Goal: Navigation & Orientation: Locate item on page

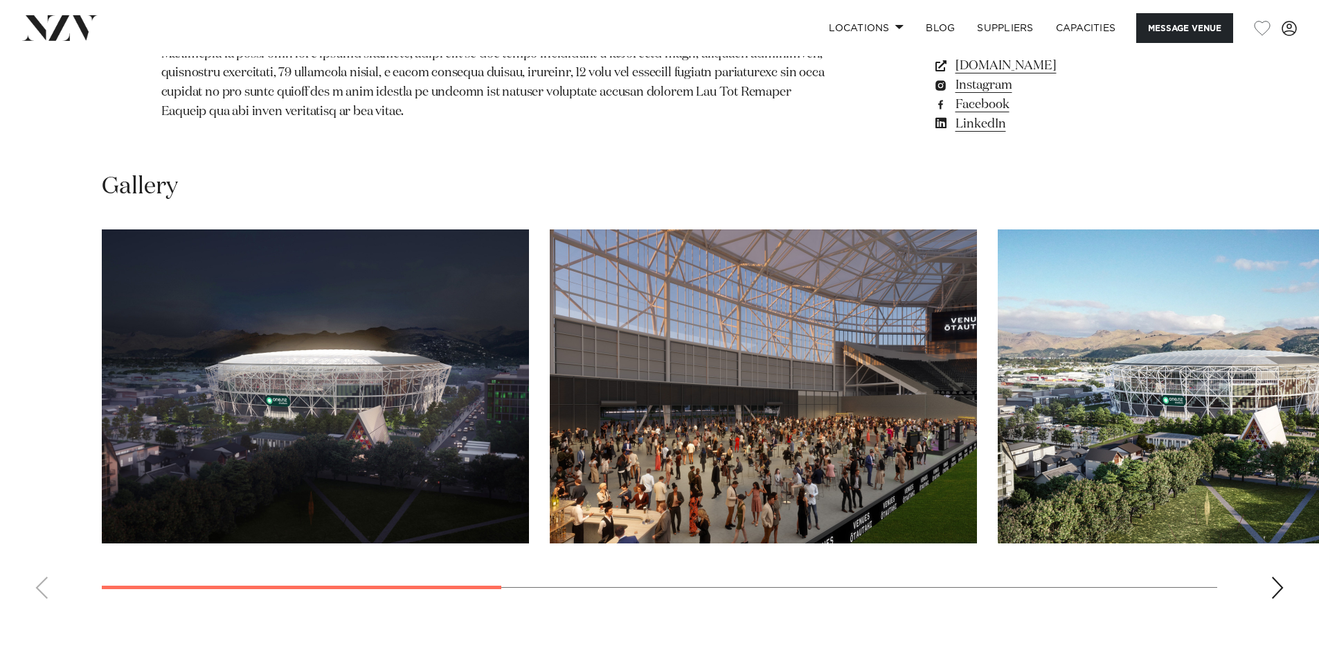
scroll to position [1316, 0]
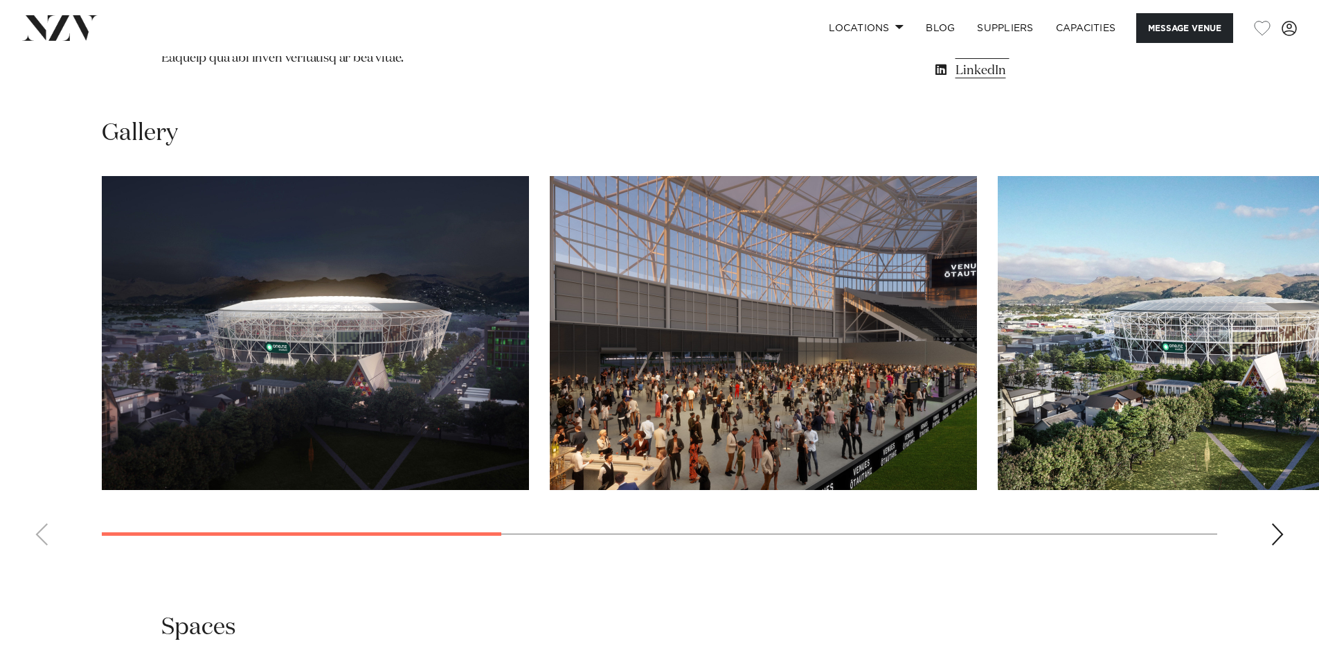
click at [596, 370] on img "2 / 7" at bounding box center [763, 333] width 427 height 314
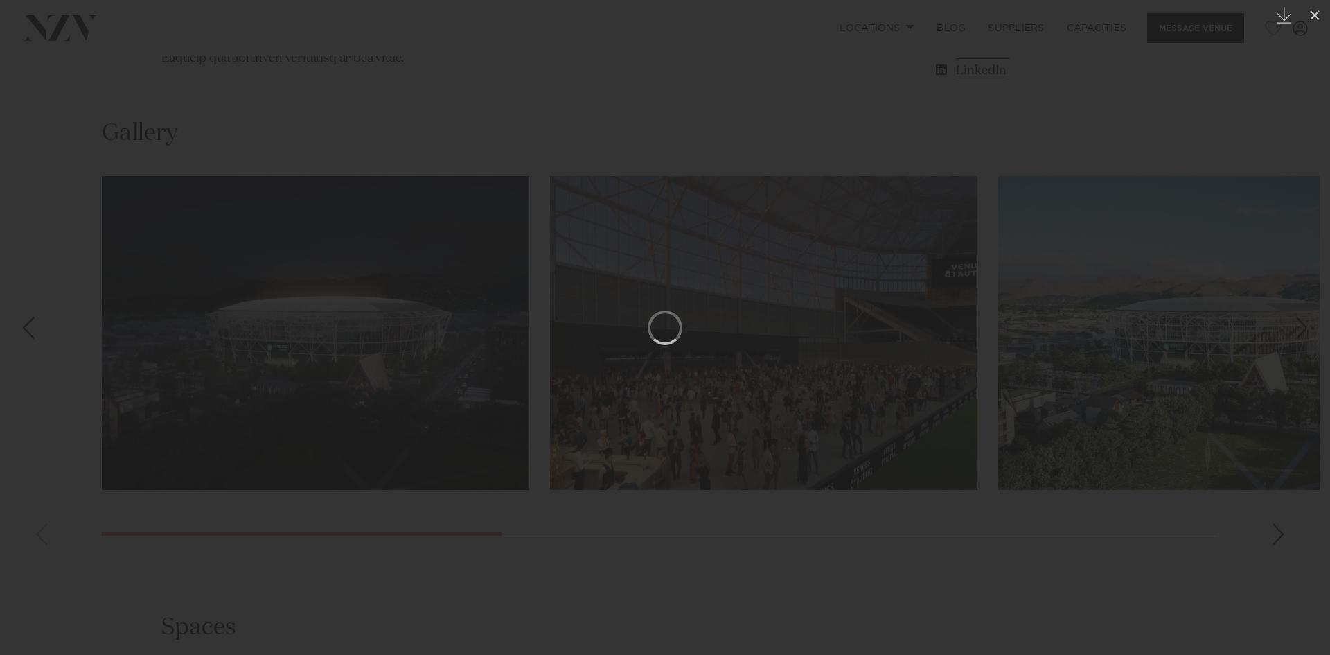
click at [625, 169] on div at bounding box center [665, 327] width 1330 height 655
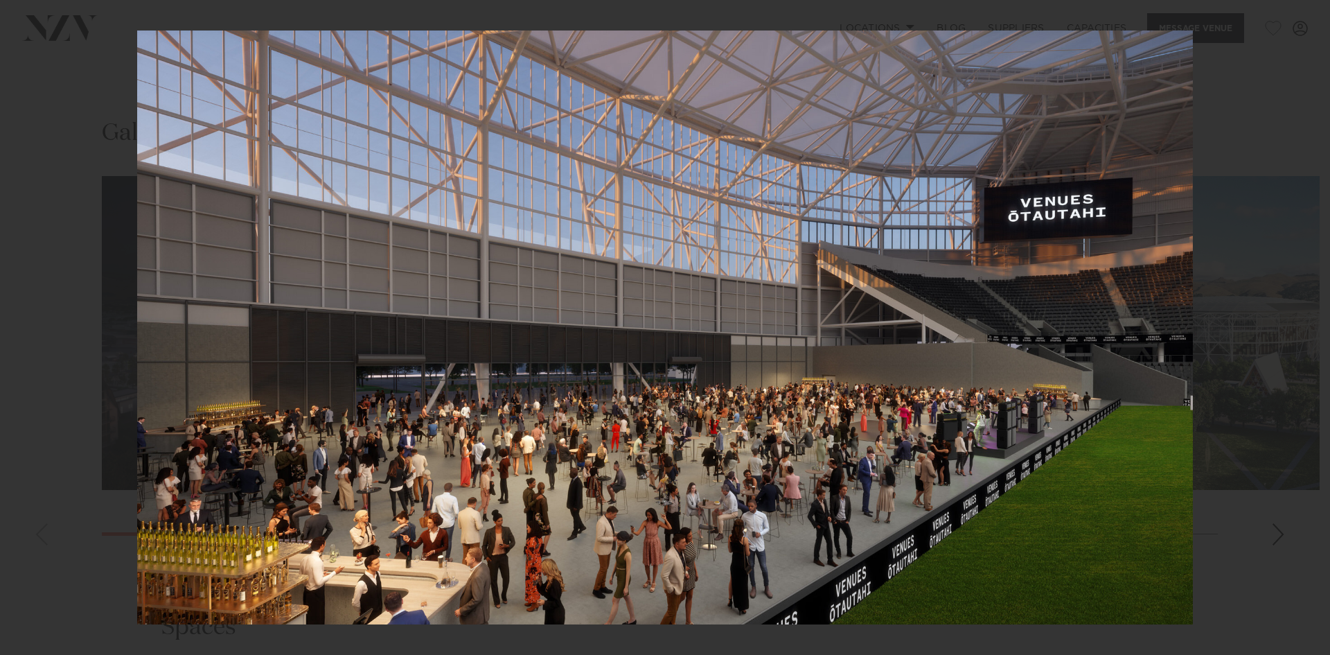
click at [511, 281] on img at bounding box center [665, 327] width 1056 height 594
click at [1252, 405] on div at bounding box center [665, 327] width 1330 height 655
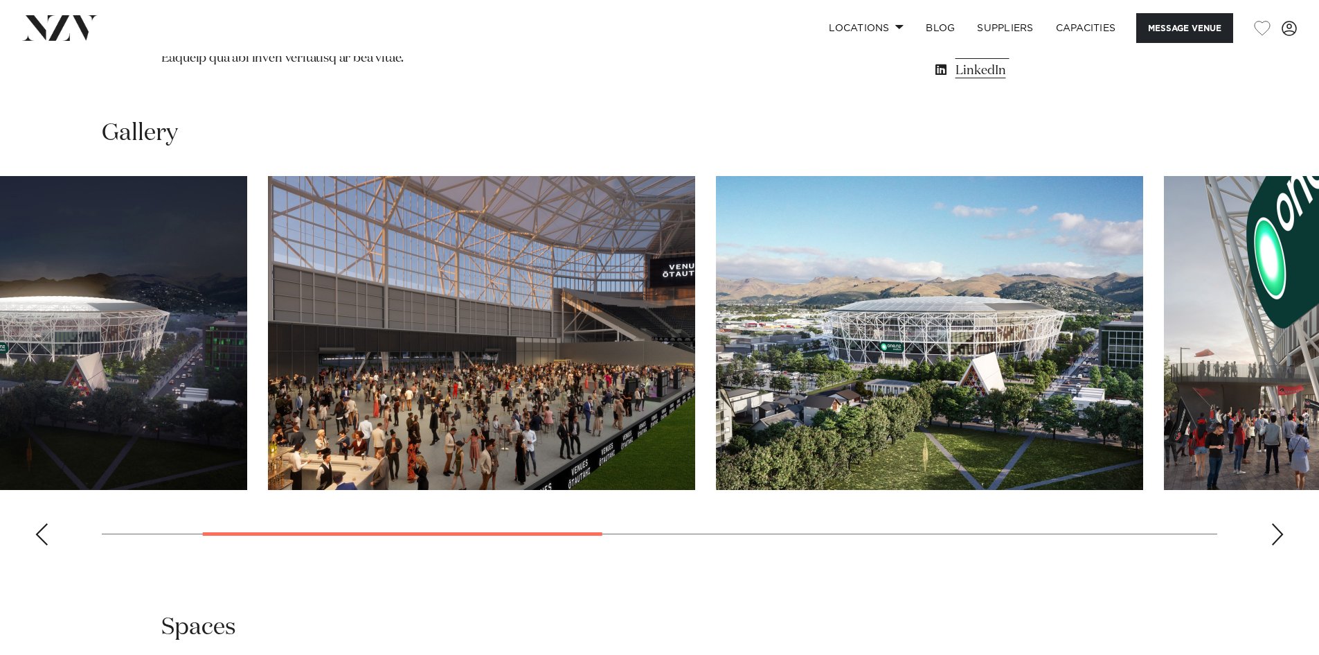
click at [1094, 402] on img "3 / 7" at bounding box center [929, 333] width 427 height 314
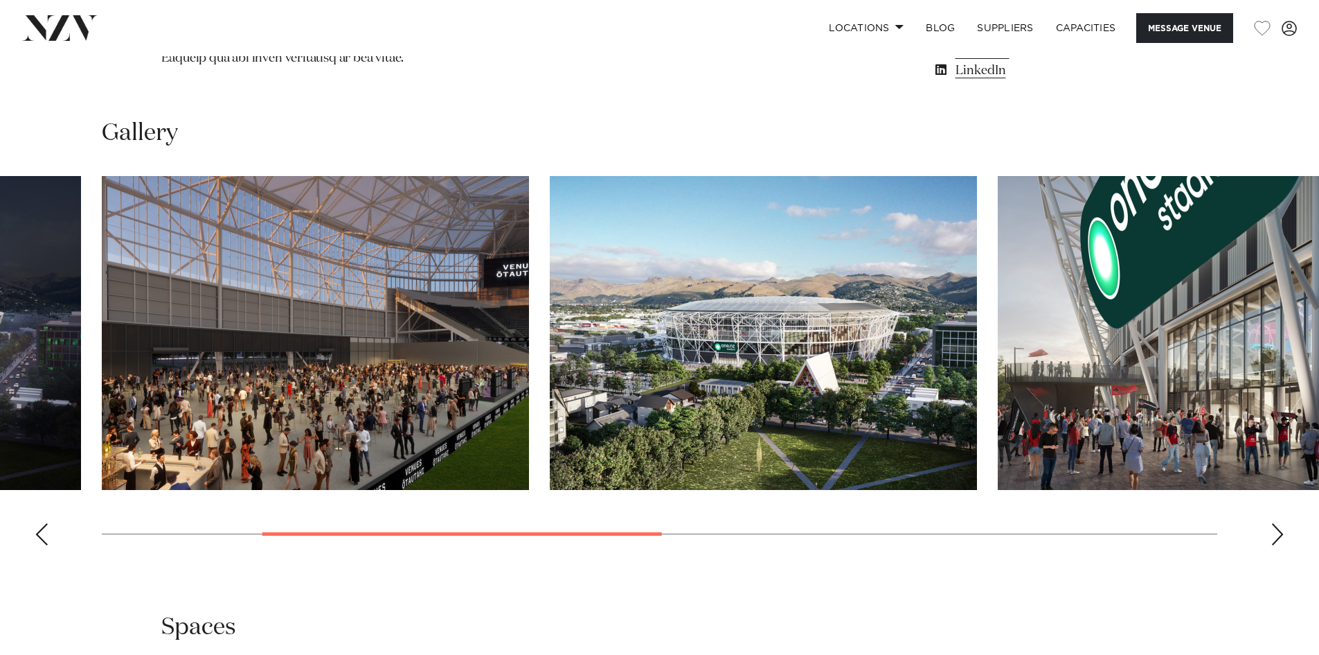
click at [782, 409] on img "3 / 7" at bounding box center [763, 333] width 427 height 314
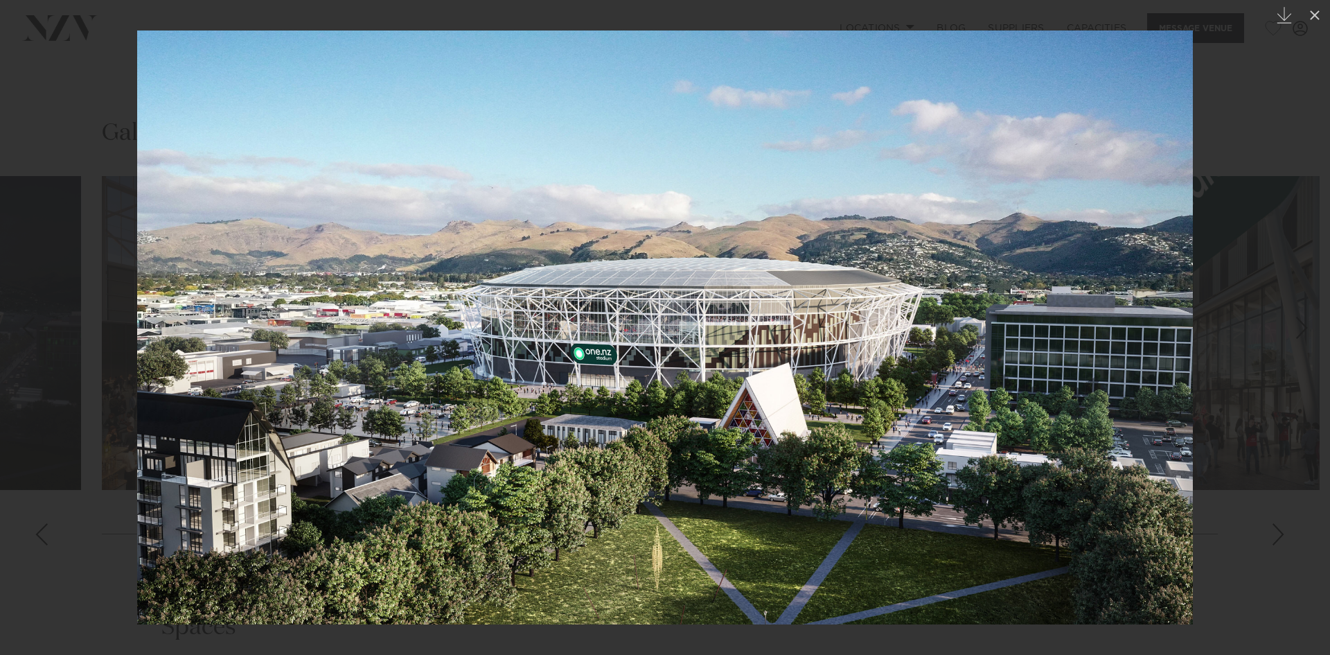
click at [1257, 98] on div at bounding box center [665, 327] width 1330 height 655
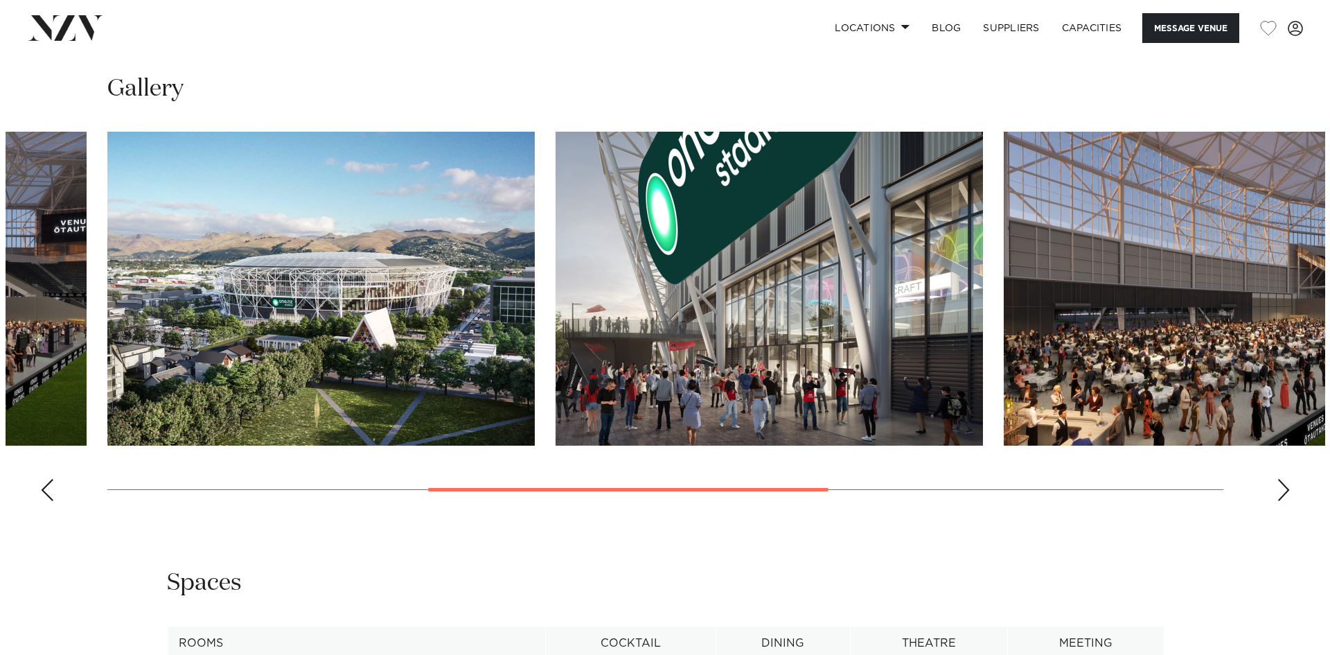
scroll to position [1385, 0]
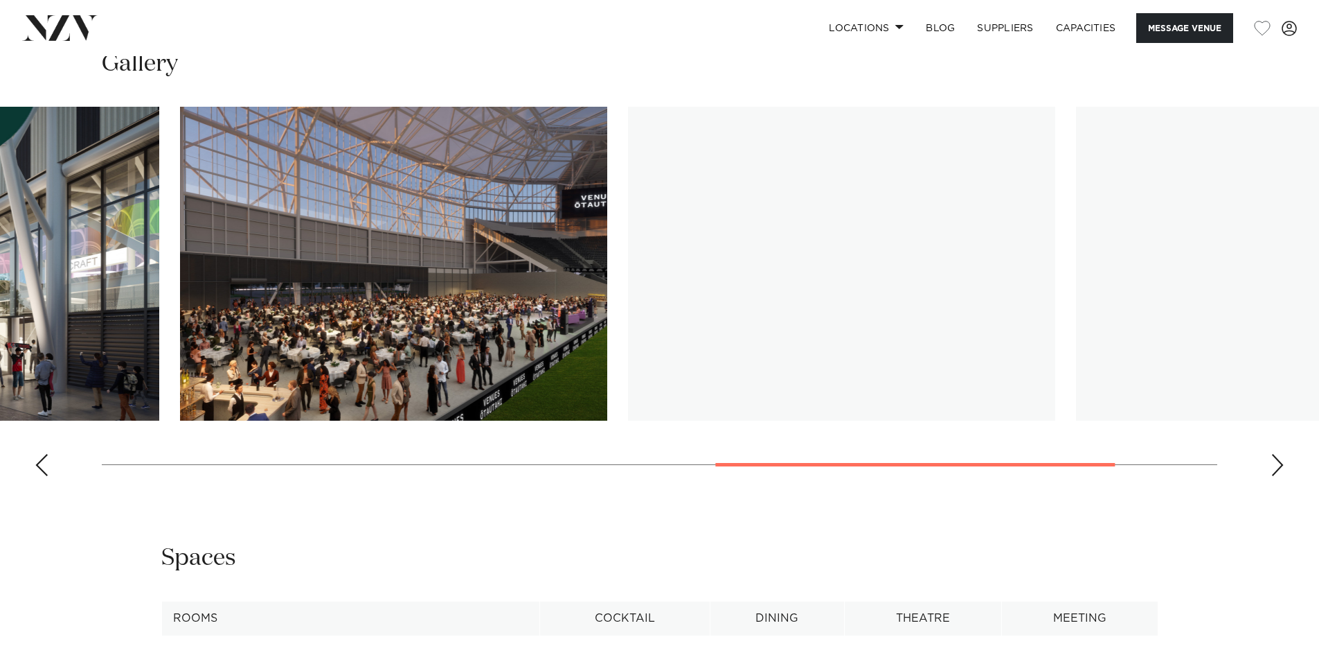
click at [1070, 487] on swiper-container at bounding box center [659, 297] width 1319 height 380
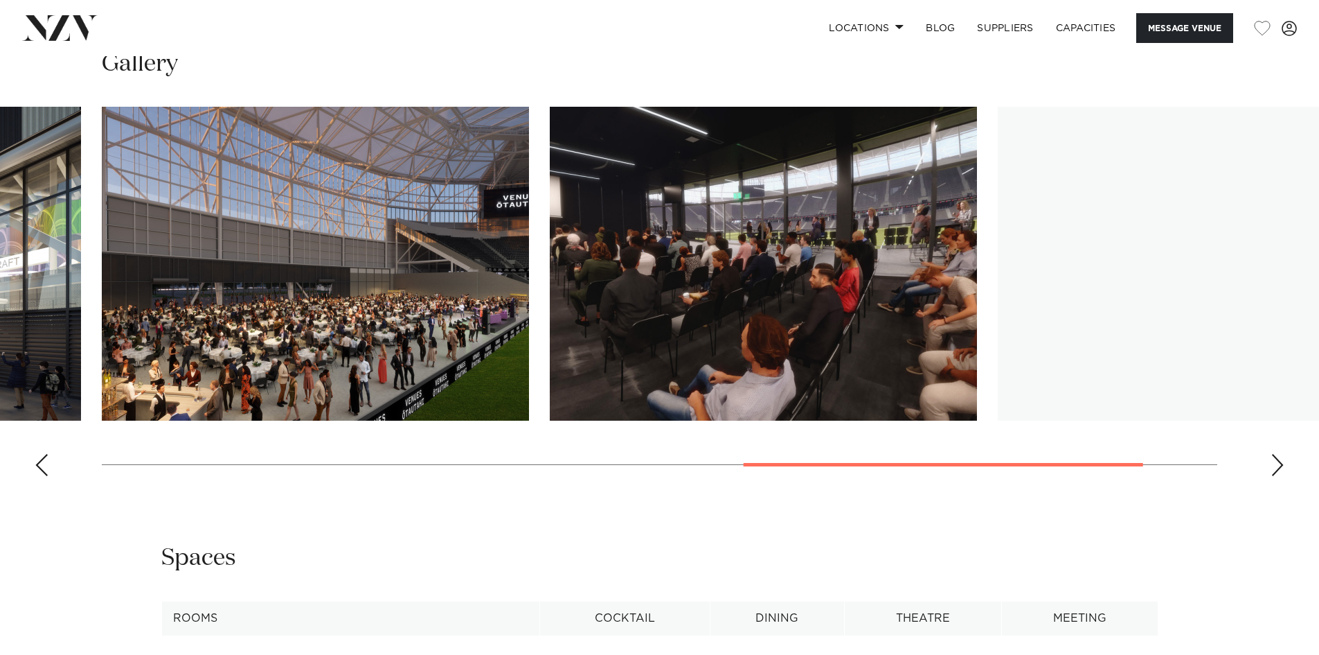
click at [470, 334] on img "5 / 7" at bounding box center [315, 264] width 427 height 314
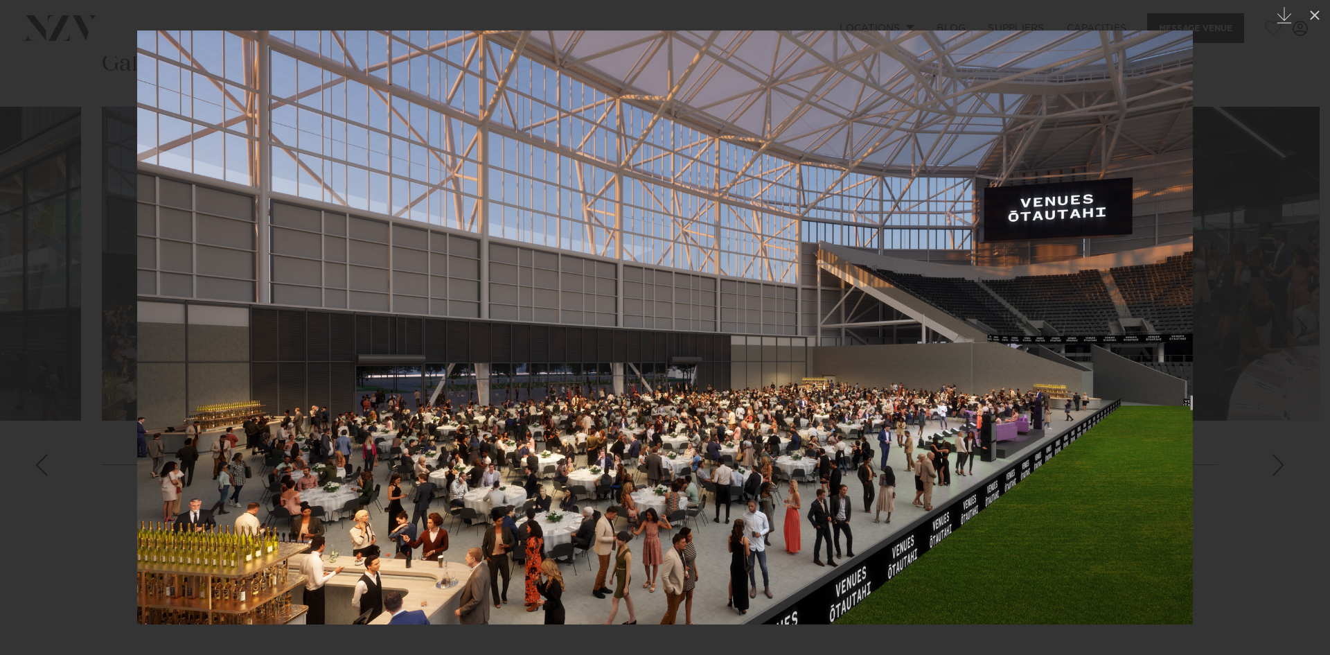
click at [1220, 400] on div at bounding box center [665, 327] width 1330 height 655
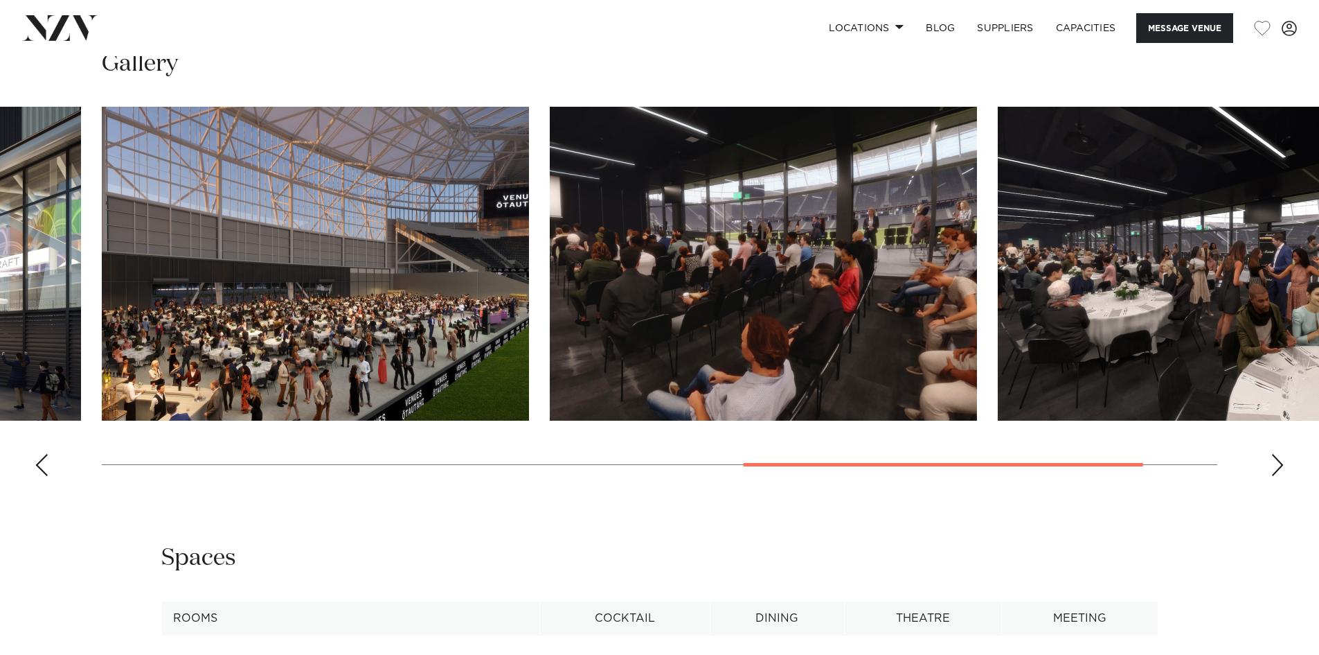
click at [459, 366] on img "5 / 7" at bounding box center [315, 264] width 427 height 314
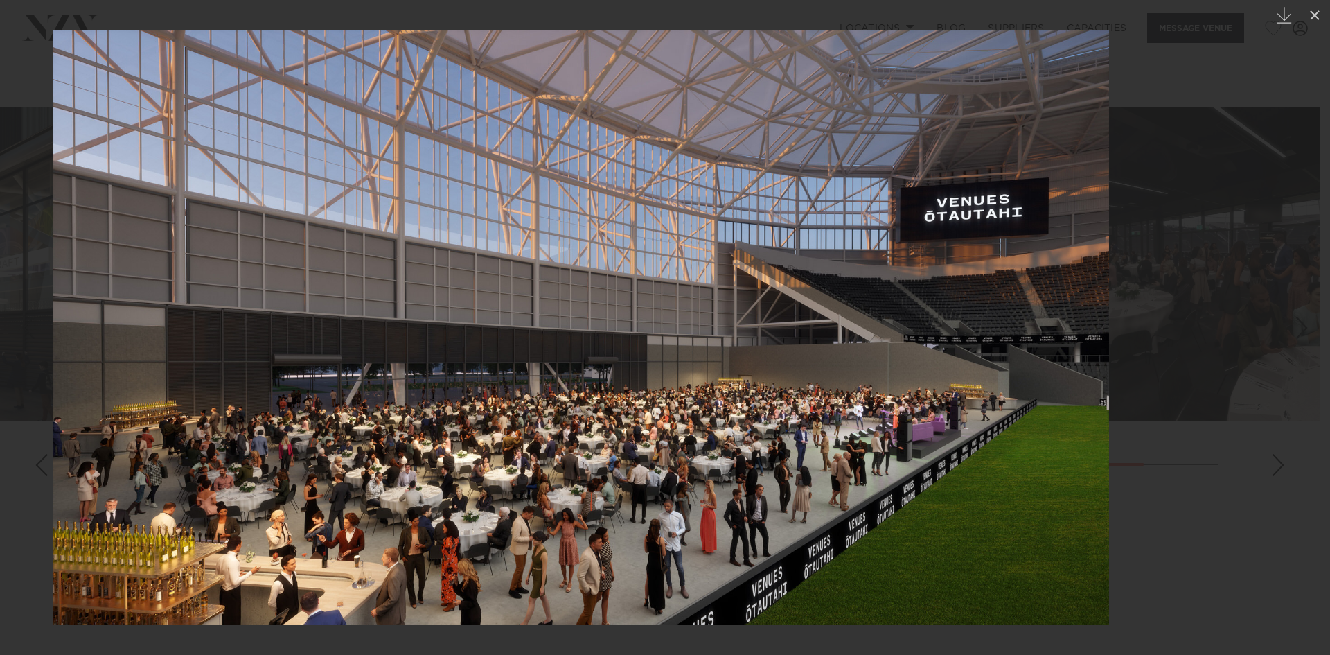
drag, startPoint x: 977, startPoint y: 391, endPoint x: 876, endPoint y: 414, distance: 103.2
click at [876, 414] on img at bounding box center [581, 327] width 1056 height 594
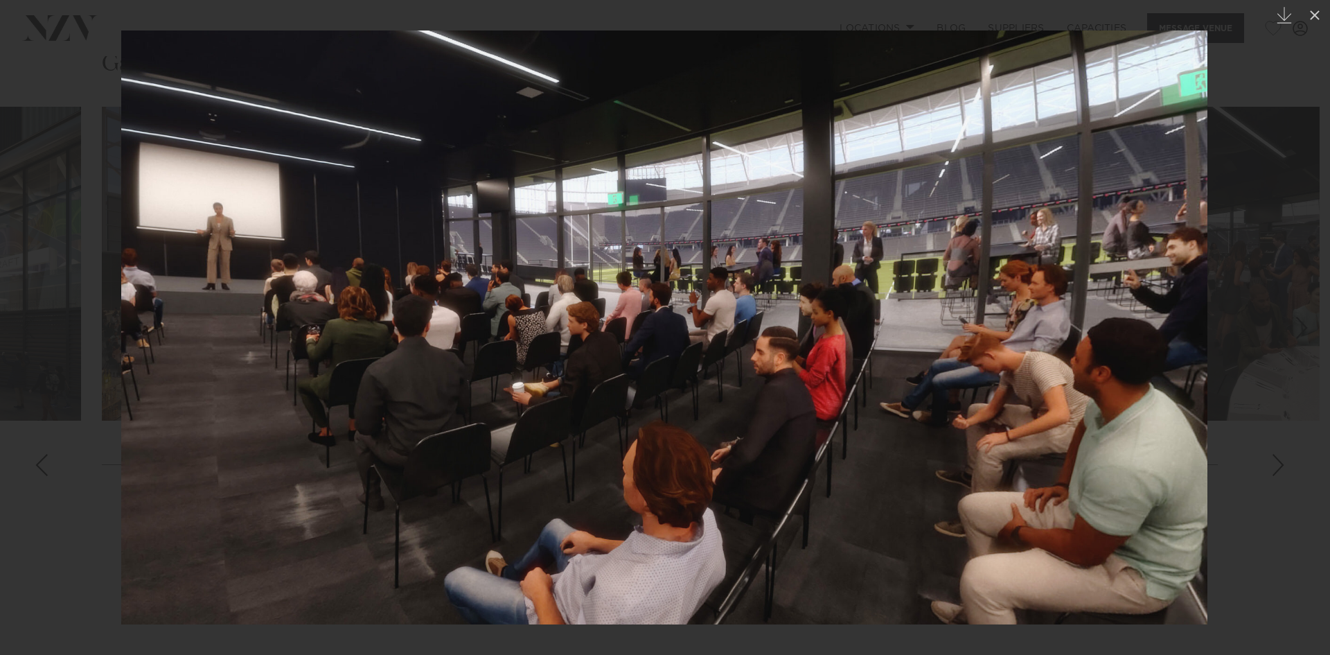
drag, startPoint x: 1049, startPoint y: 288, endPoint x: 1056, endPoint y: 292, distance: 7.1
click at [1055, 291] on img at bounding box center [664, 327] width 1086 height 594
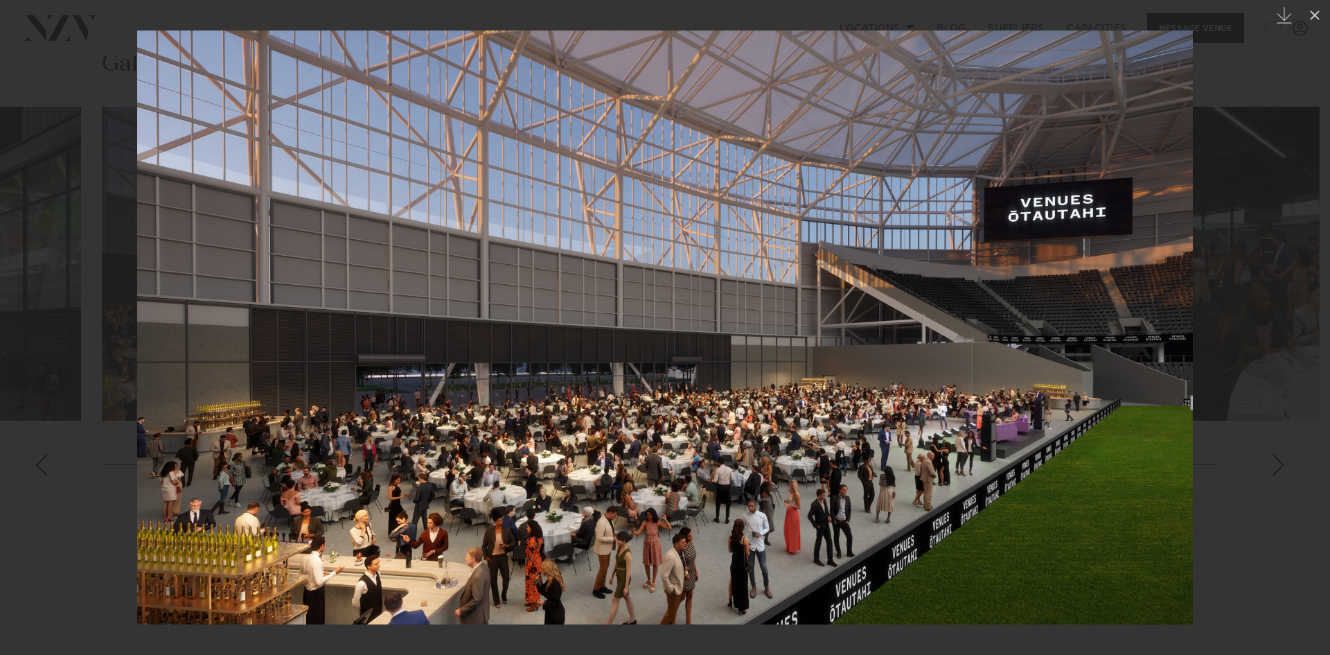
click at [1268, 340] on div at bounding box center [665, 327] width 1330 height 655
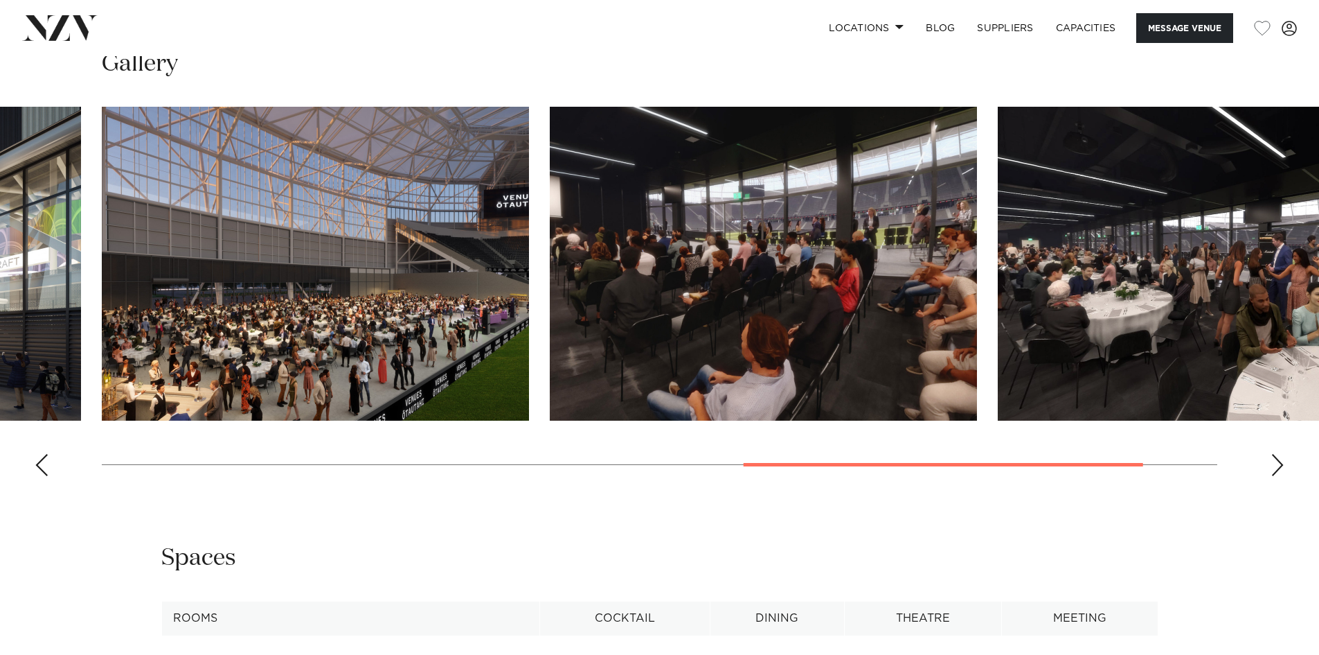
click at [830, 306] on img "6 / 7" at bounding box center [763, 264] width 427 height 314
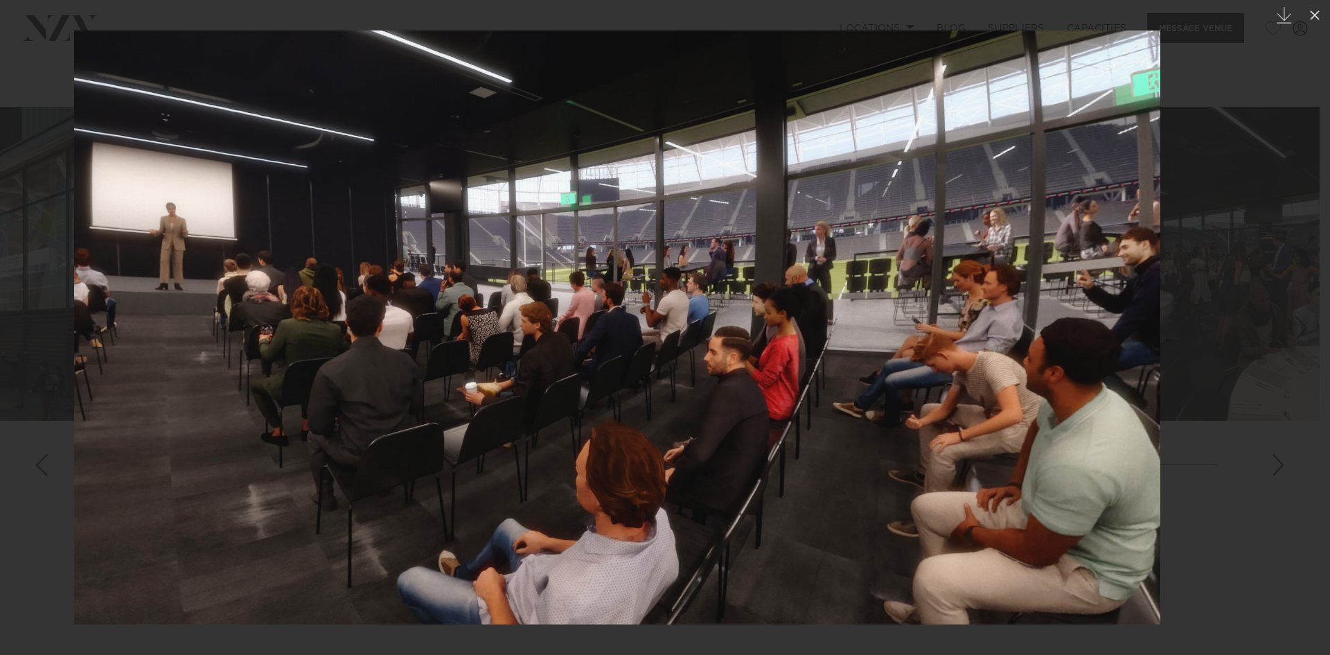
drag, startPoint x: 941, startPoint y: 268, endPoint x: 107, endPoint y: 278, distance: 834.0
click at [267, 277] on img at bounding box center [617, 327] width 1086 height 594
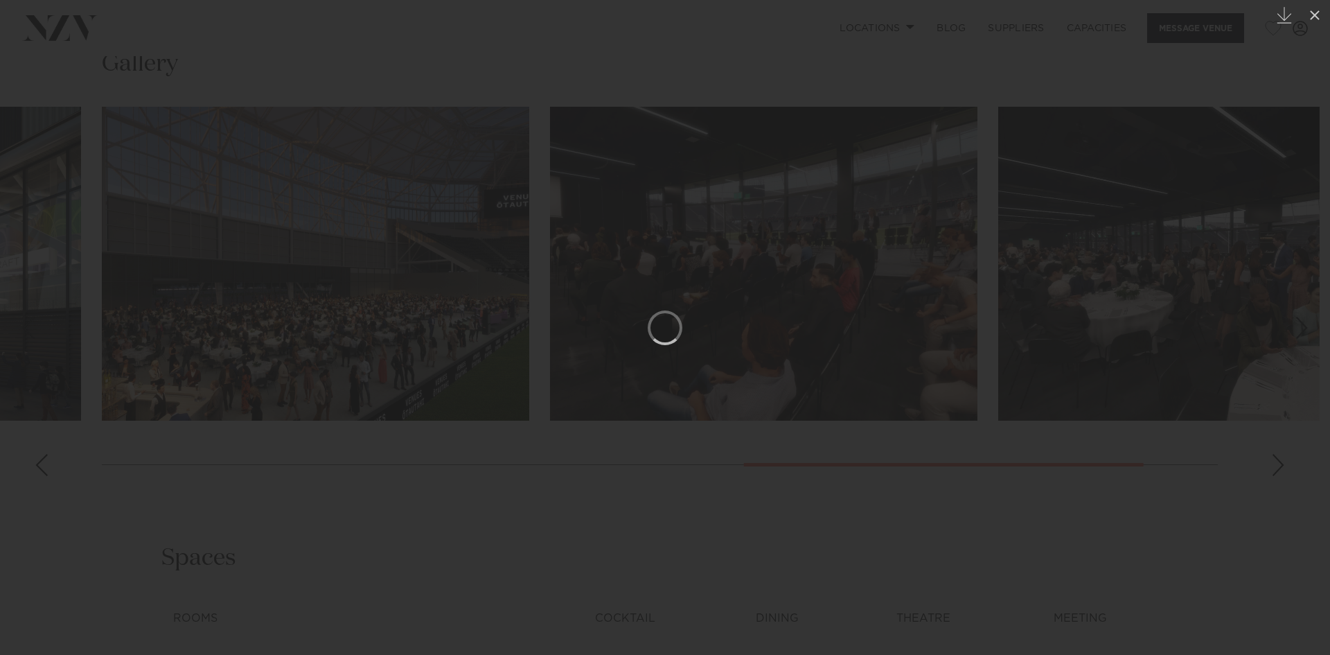
click at [1038, 308] on div at bounding box center [665, 327] width 1330 height 655
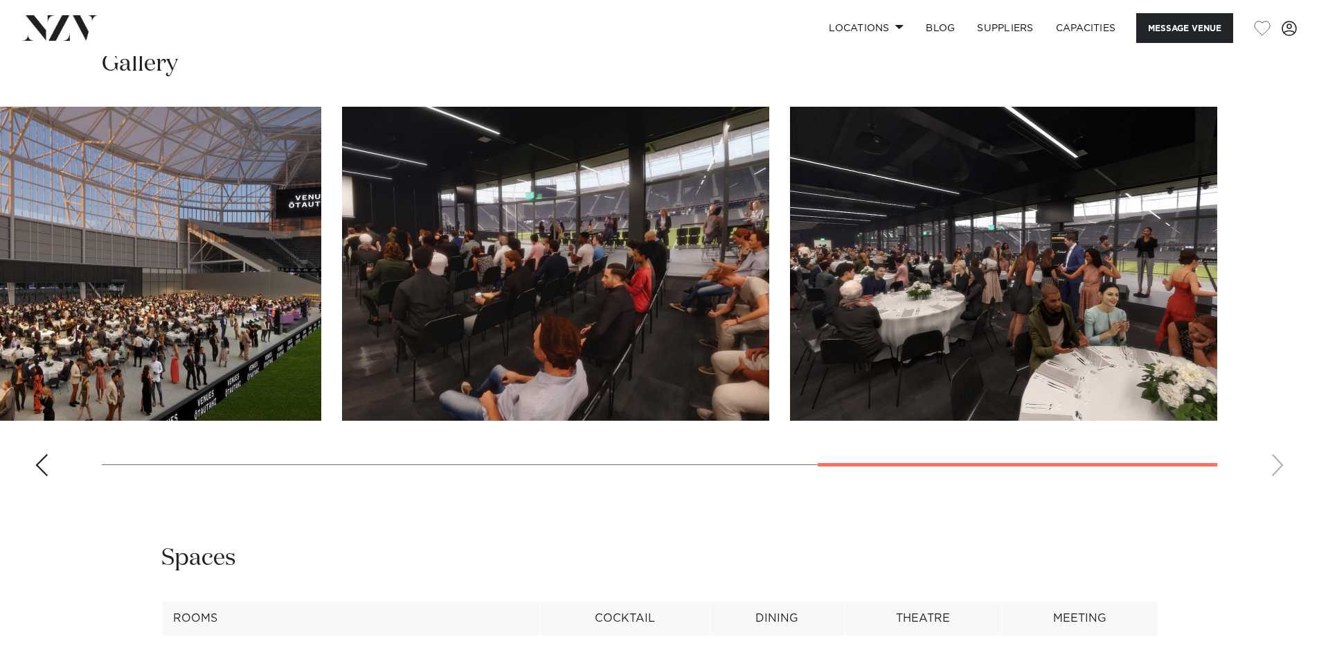
drag, startPoint x: 779, startPoint y: 317, endPoint x: 725, endPoint y: 322, distance: 54.9
click at [945, 322] on img "7 / 7" at bounding box center [1003, 264] width 427 height 314
